Goal: Transaction & Acquisition: Book appointment/travel/reservation

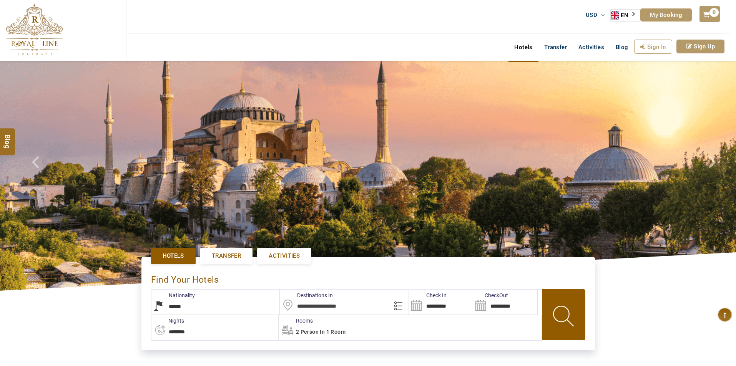
select select "******"
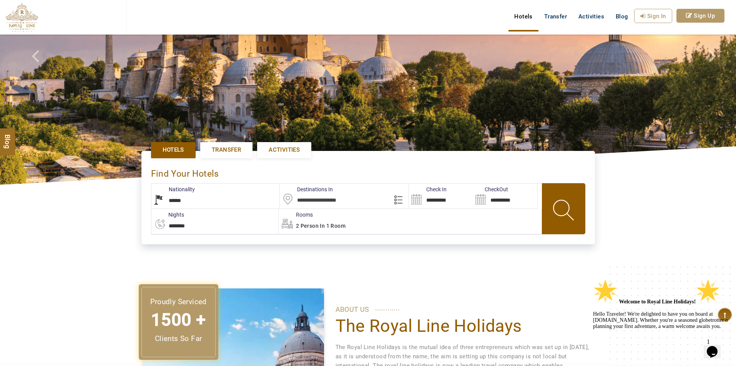
scroll to position [38, 0]
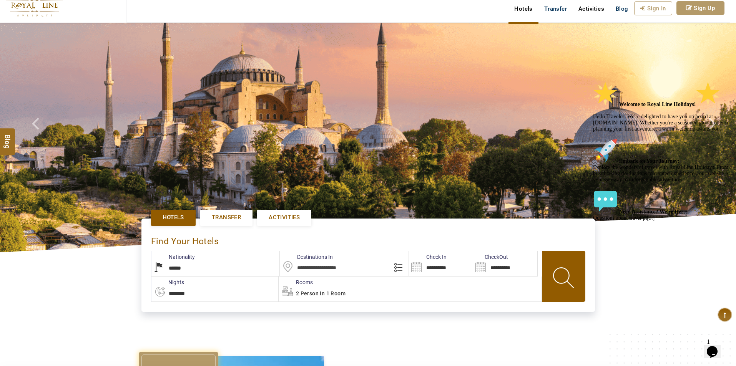
click at [592, 10] on link "Activities" at bounding box center [591, 8] width 37 height 15
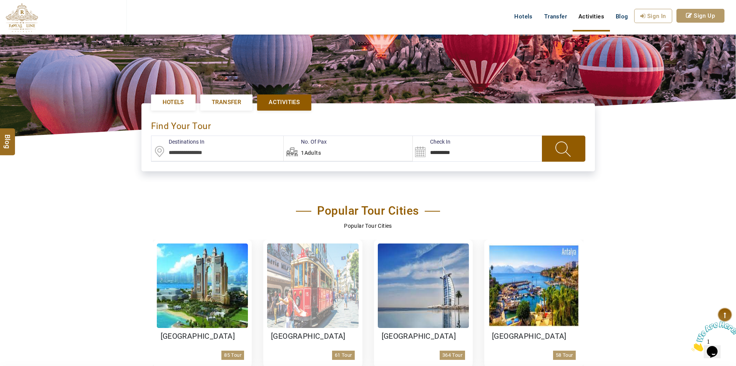
click at [305, 324] on img at bounding box center [312, 286] width 91 height 85
click at [325, 290] on img at bounding box center [312, 286] width 91 height 85
click at [322, 278] on img at bounding box center [312, 286] width 91 height 85
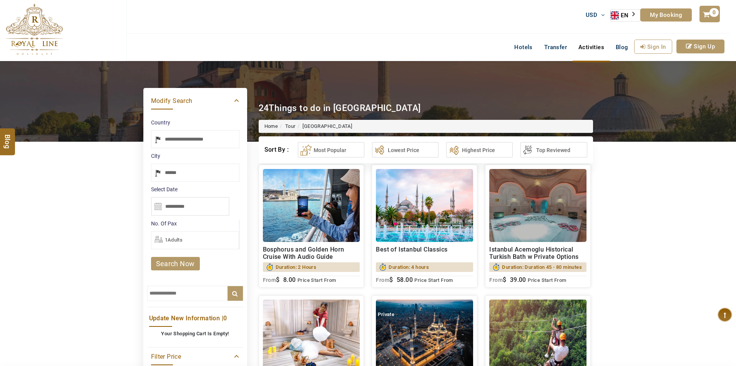
select select "*****"
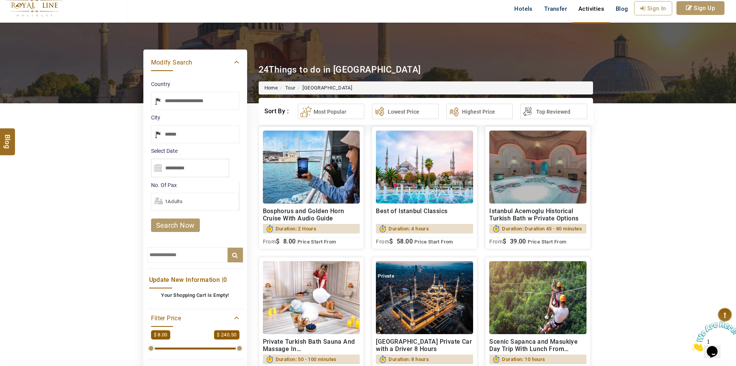
click at [545, 213] on h2 "Istanbul Acemoglu Historical Turkish Bath w Private Options" at bounding box center [537, 215] width 97 height 15
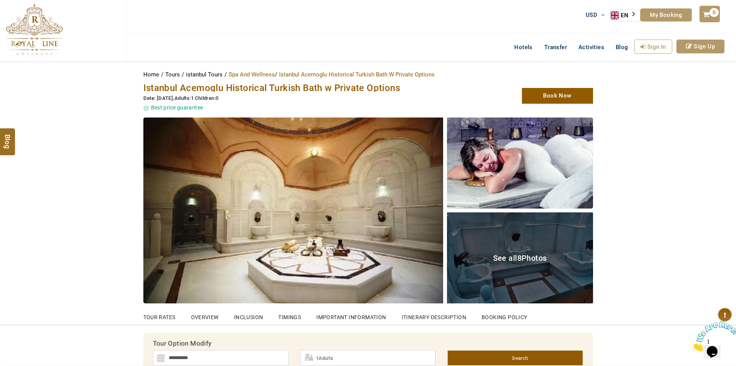
click at [490, 172] on img at bounding box center [520, 163] width 146 height 91
drag, startPoint x: 144, startPoint y: 88, endPoint x: 323, endPoint y: 87, distance: 178.7
click at [323, 87] on span "Istanbul Acemoglu Historical Turkish Bath w Private Options" at bounding box center [271, 88] width 257 height 11
copy span "Istanbul Acemoglu Historical Turkish Bath"
